Goal: Task Accomplishment & Management: Complete application form

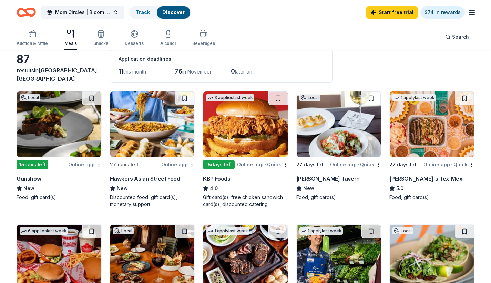
click at [323, 124] on img at bounding box center [339, 123] width 84 height 65
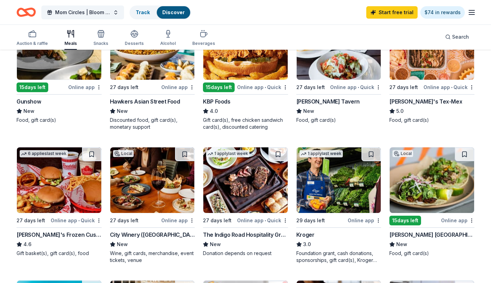
scroll to position [115, 0]
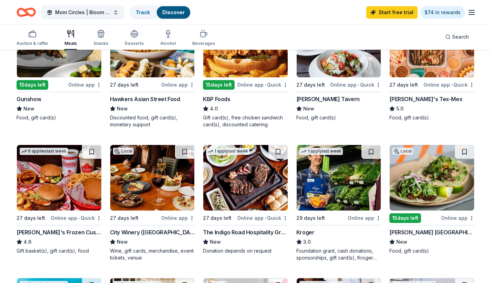
click at [142, 199] on img at bounding box center [152, 177] width 84 height 65
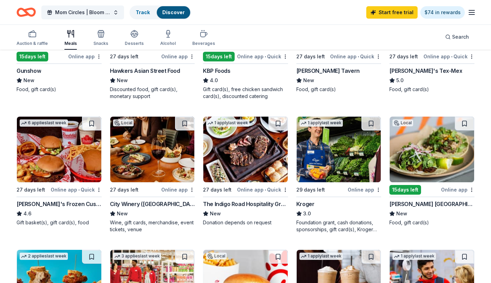
scroll to position [145, 0]
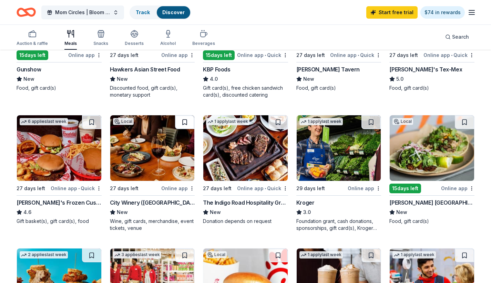
click at [185, 122] on button at bounding box center [184, 122] width 19 height 14
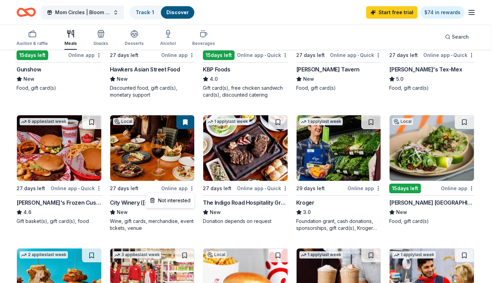
drag, startPoint x: 191, startPoint y: 192, endPoint x: 281, endPoint y: 217, distance: 93.6
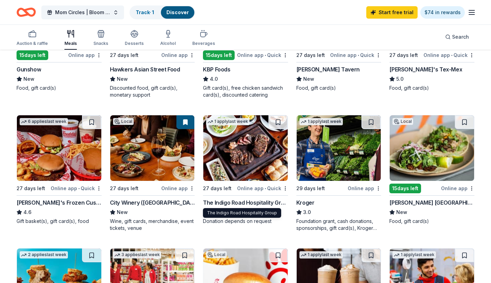
click at [233, 200] on div "The Indigo Road Hospitality Group" at bounding box center [245, 202] width 85 height 8
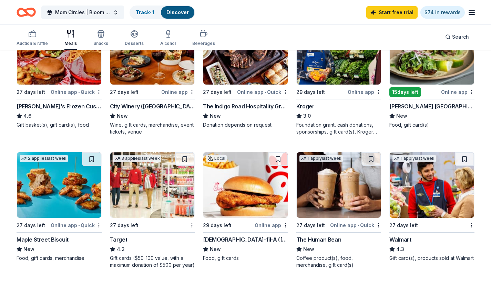
scroll to position [242, 0]
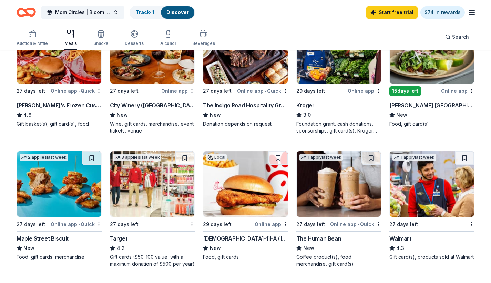
click at [67, 222] on div "Online app • Quick" at bounding box center [76, 224] width 51 height 9
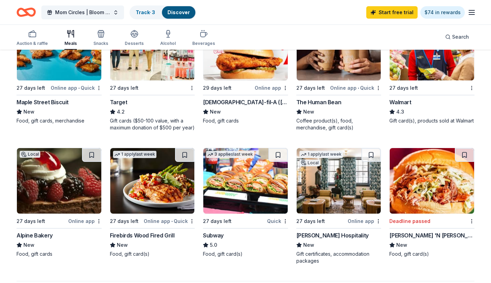
scroll to position [379, 0]
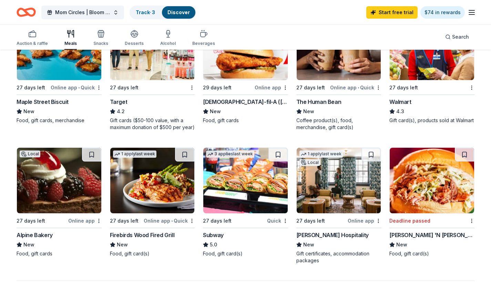
click at [331, 185] on img at bounding box center [339, 180] width 84 height 65
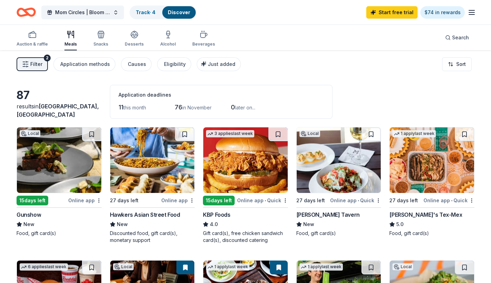
scroll to position [0, 0]
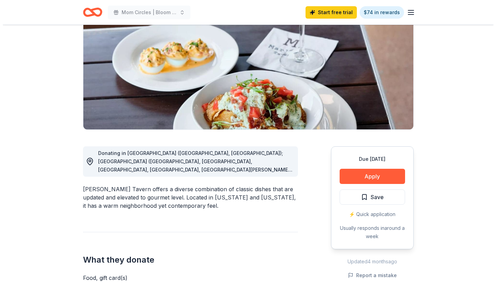
scroll to position [83, 0]
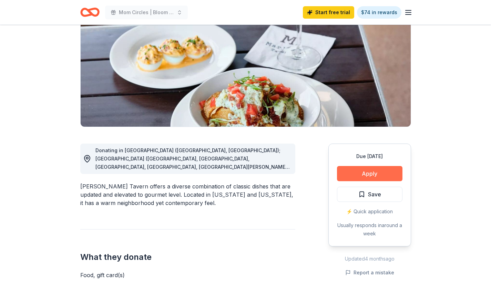
click at [366, 169] on button "Apply" at bounding box center [369, 173] width 65 height 15
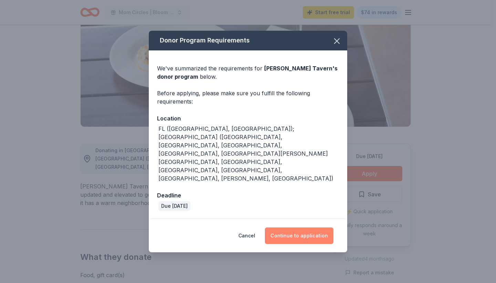
click at [297, 227] on button "Continue to application" at bounding box center [299, 235] width 69 height 17
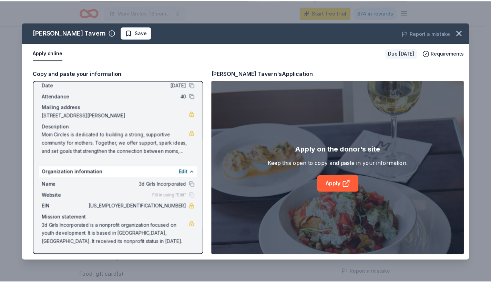
scroll to position [31, 0]
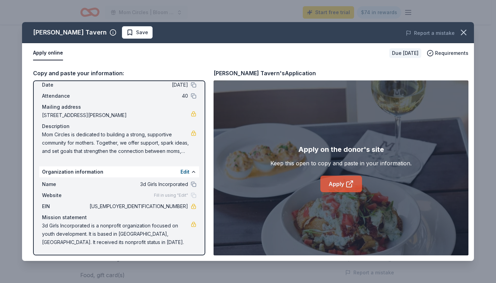
click at [344, 186] on link "Apply" at bounding box center [342, 183] width 42 height 17
click at [461, 32] on icon "button" at bounding box center [464, 33] width 10 height 10
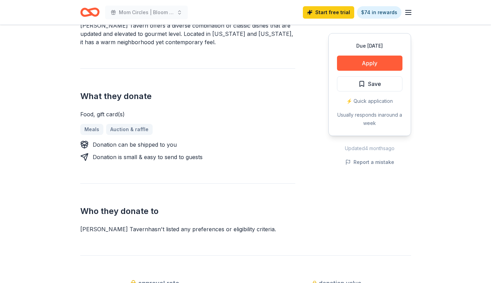
scroll to position [244, 0]
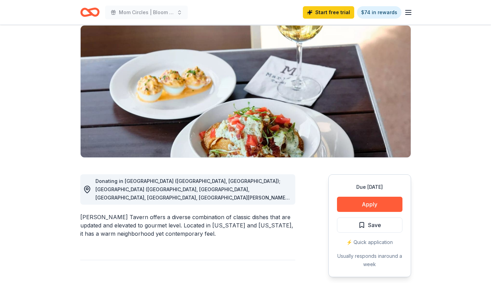
scroll to position [71, 0]
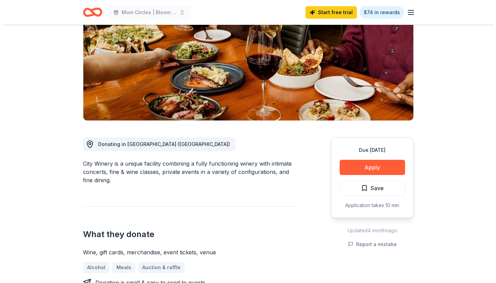
scroll to position [90, 0]
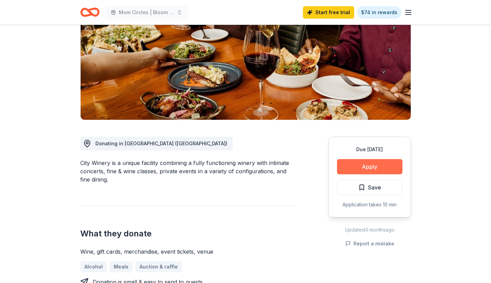
click at [361, 166] on button "Apply" at bounding box center [369, 166] width 65 height 15
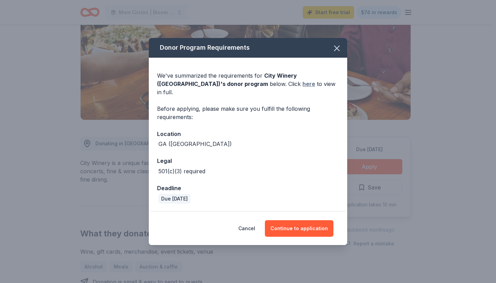
click at [303, 87] on link "here" at bounding box center [309, 84] width 13 height 8
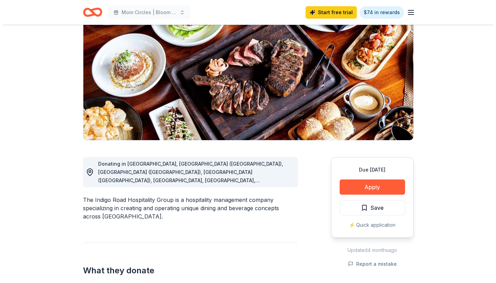
scroll to position [54, 0]
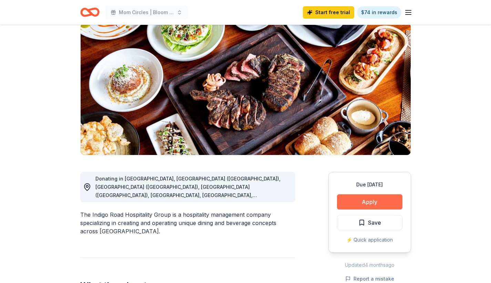
click at [362, 205] on button "Apply" at bounding box center [369, 201] width 65 height 15
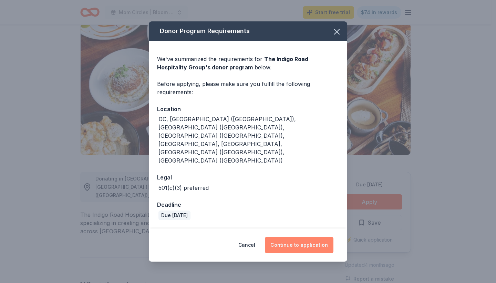
click at [284, 236] on button "Continue to application" at bounding box center [299, 244] width 69 height 17
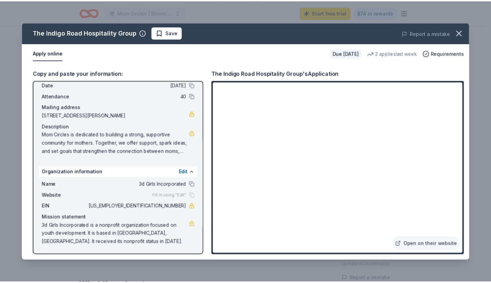
scroll to position [31, 0]
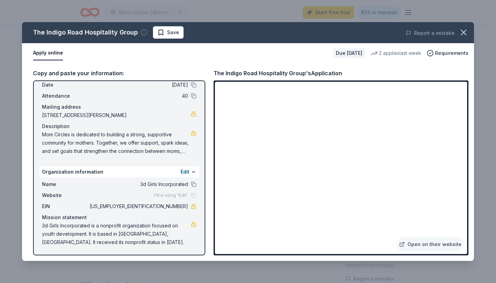
click at [143, 32] on icon "button" at bounding box center [144, 32] width 7 height 7
drag, startPoint x: 134, startPoint y: 33, endPoint x: 30, endPoint y: 31, distance: 104.5
click at [30, 31] on div "The Indigo Road Hospitality Group Save" at bounding box center [157, 32] width 271 height 12
drag, startPoint x: 30, startPoint y: 31, endPoint x: 124, endPoint y: 39, distance: 95.1
click at [124, 39] on div "The Indigo Road Hospitality Group Save Report a mistake" at bounding box center [248, 32] width 452 height 21
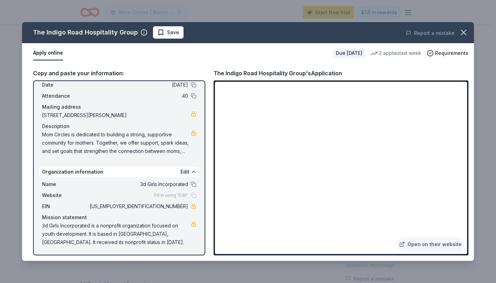
drag, startPoint x: 33, startPoint y: 31, endPoint x: 149, endPoint y: 31, distance: 115.8
click at [149, 31] on div "The Indigo Road Hospitality Group Save" at bounding box center [157, 32] width 271 height 12
click at [452, 64] on div "Copy and paste your information: Event information Edit Name Mom Circles | Bloo…" at bounding box center [248, 162] width 452 height 198
click at [431, 242] on link "Open on their website" at bounding box center [431, 244] width 68 height 14
click at [158, 32] on span "Save" at bounding box center [169, 32] width 22 height 8
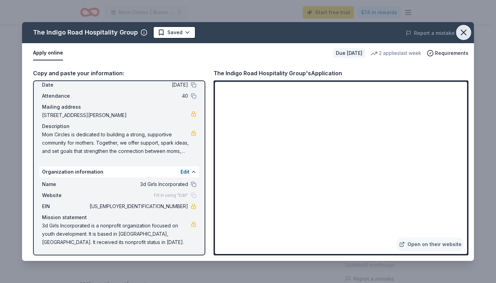
click at [465, 34] on icon "button" at bounding box center [464, 32] width 5 height 5
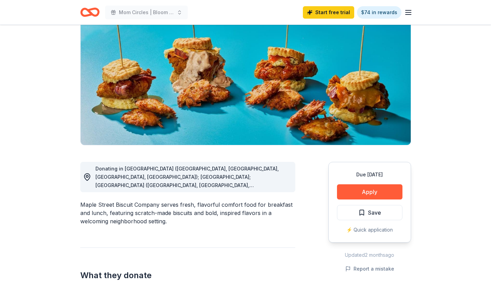
scroll to position [49, 0]
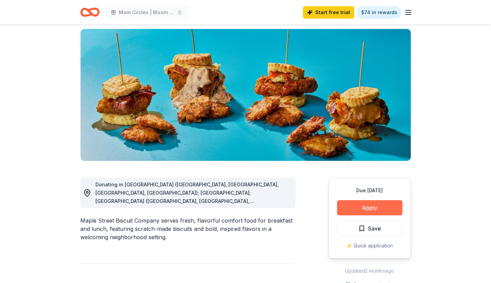
click at [366, 207] on button "Apply" at bounding box center [369, 207] width 65 height 15
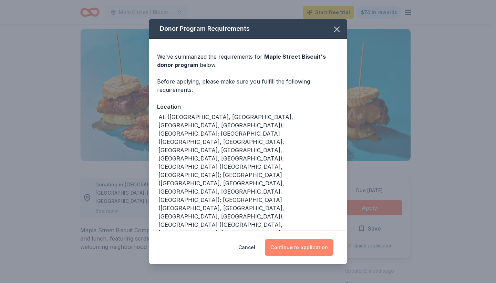
click at [293, 245] on button "Continue to application" at bounding box center [299, 247] width 69 height 17
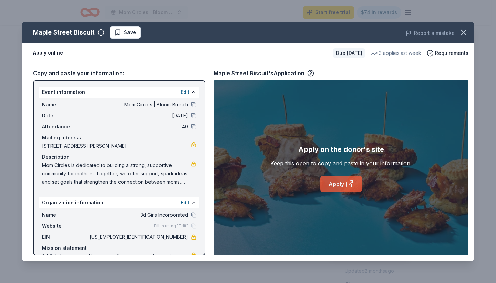
click at [336, 185] on link "Apply" at bounding box center [342, 183] width 42 height 17
click at [118, 32] on span "Save" at bounding box center [125, 32] width 22 height 8
click at [466, 31] on icon "button" at bounding box center [464, 32] width 5 height 5
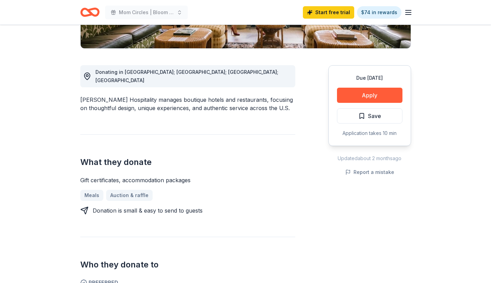
scroll to position [175, 0]
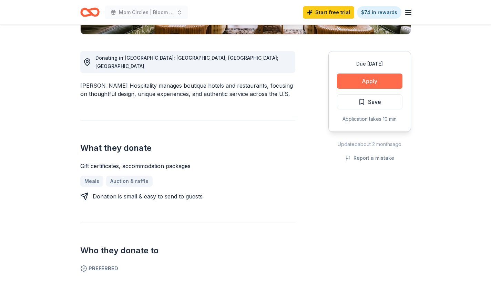
click at [359, 82] on button "Apply" at bounding box center [369, 80] width 65 height 15
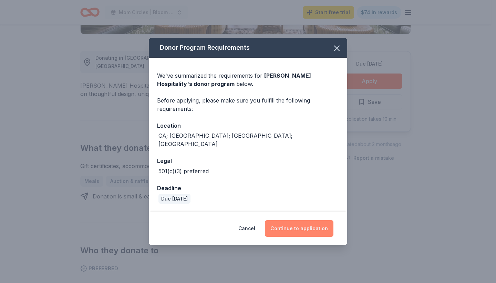
click at [287, 220] on button "Continue to application" at bounding box center [299, 228] width 69 height 17
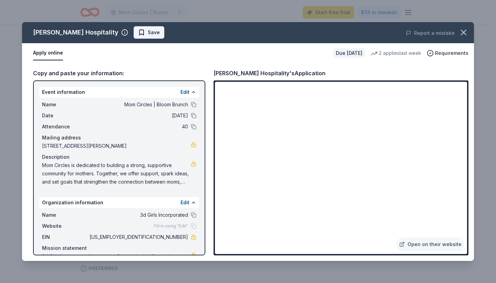
click at [138, 33] on span "Save" at bounding box center [149, 32] width 22 height 8
click at [461, 32] on icon "button" at bounding box center [464, 33] width 10 height 10
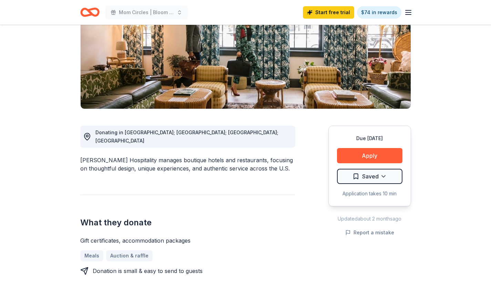
scroll to position [64, 0]
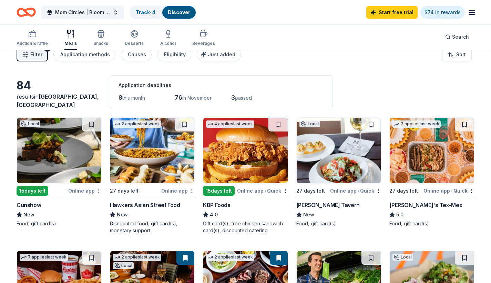
scroll to position [12, 0]
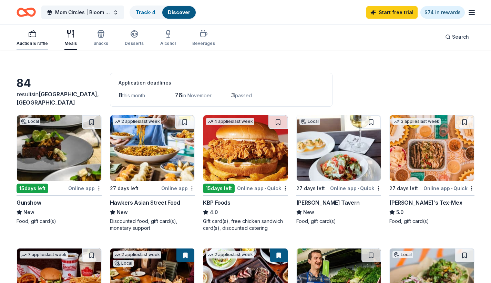
click at [26, 41] on div "Auction & raffle" at bounding box center [32, 44] width 31 height 6
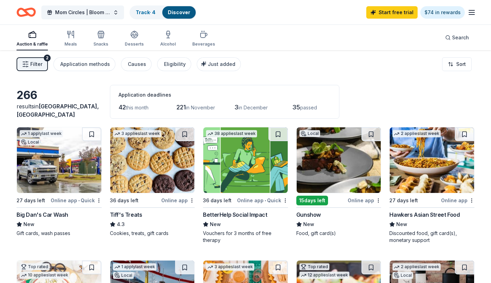
click at [249, 163] on img at bounding box center [245, 159] width 84 height 65
